Goal: Navigation & Orientation: Find specific page/section

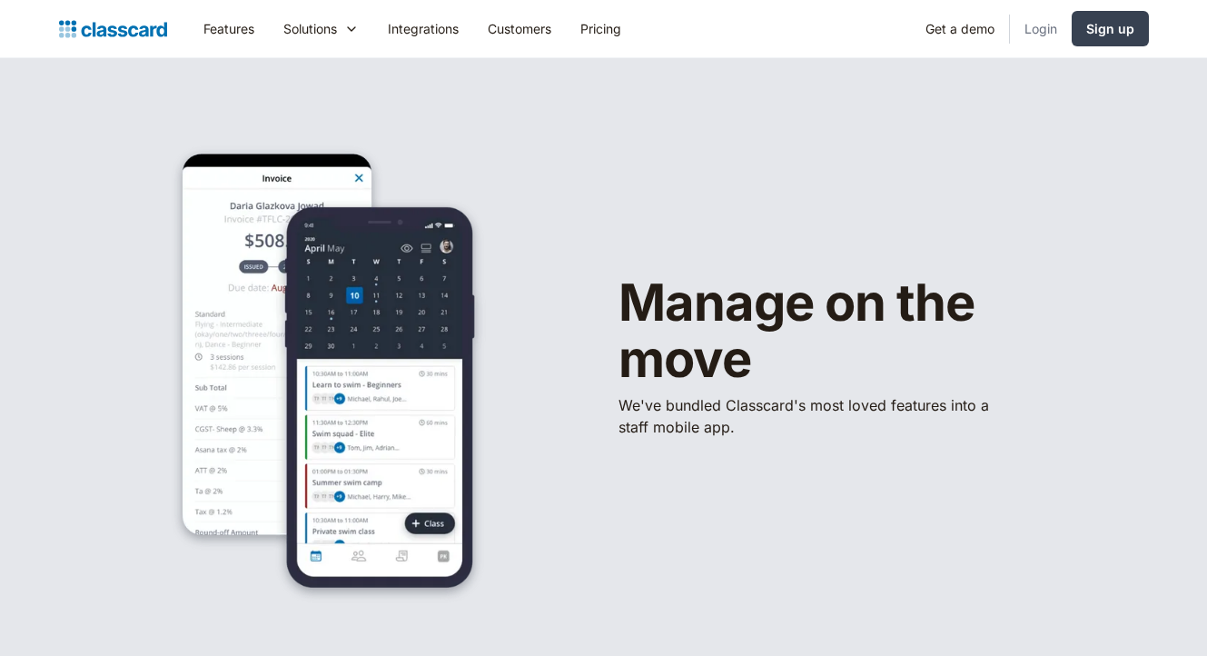
click at [1046, 22] on link "Login" at bounding box center [1041, 28] width 62 height 41
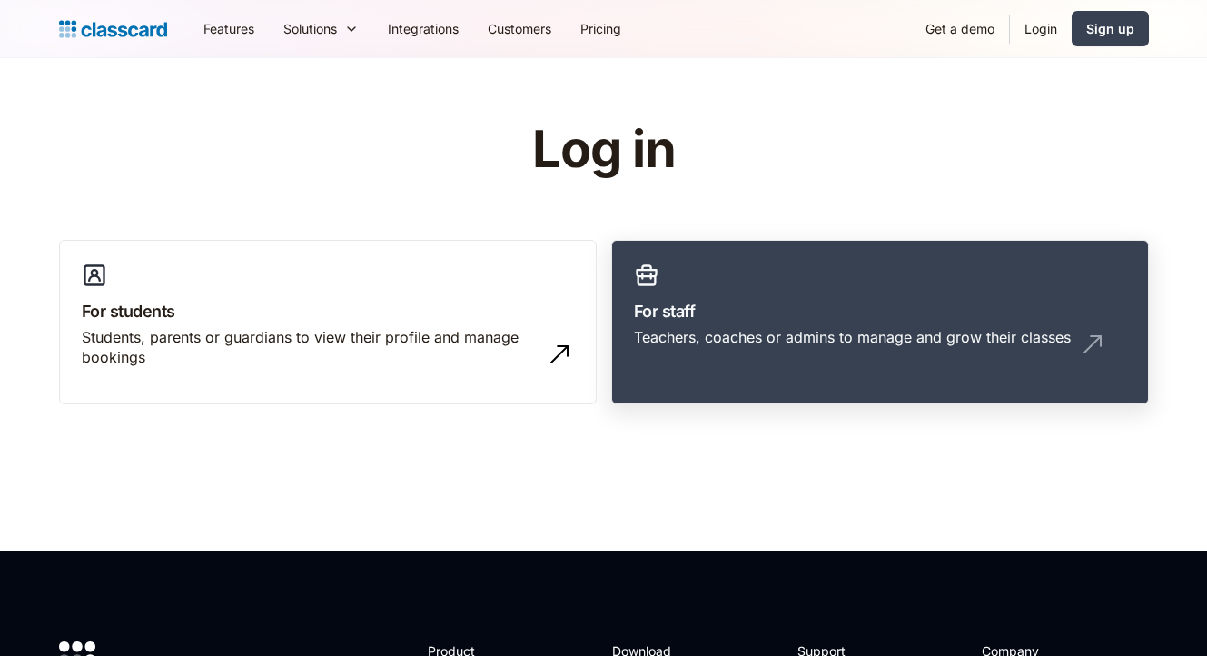
drag, startPoint x: 733, startPoint y: 329, endPoint x: 709, endPoint y: 328, distance: 24.5
click at [734, 328] on div "Teachers, coaches or admins to manage and grow their classes" at bounding box center [852, 337] width 437 height 20
click at [658, 312] on h3 "For staff" at bounding box center [880, 311] width 492 height 25
